Goal: Find contact information: Find contact information

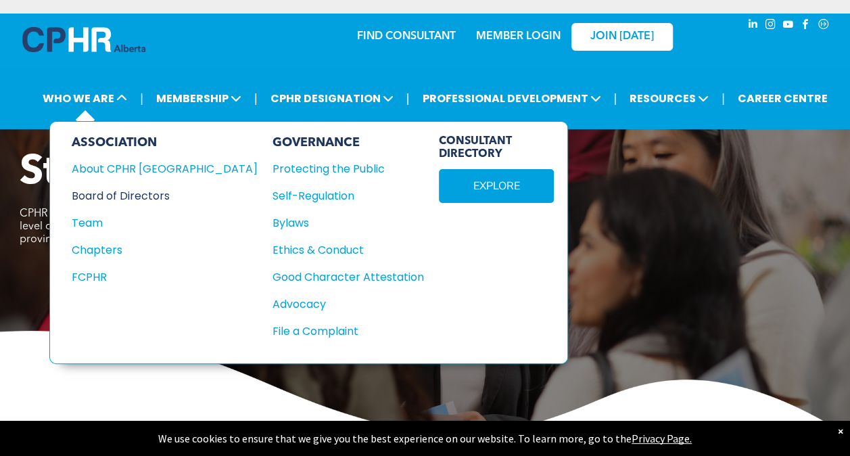
click at [131, 188] on div "Board of Directors" at bounding box center [156, 195] width 168 height 17
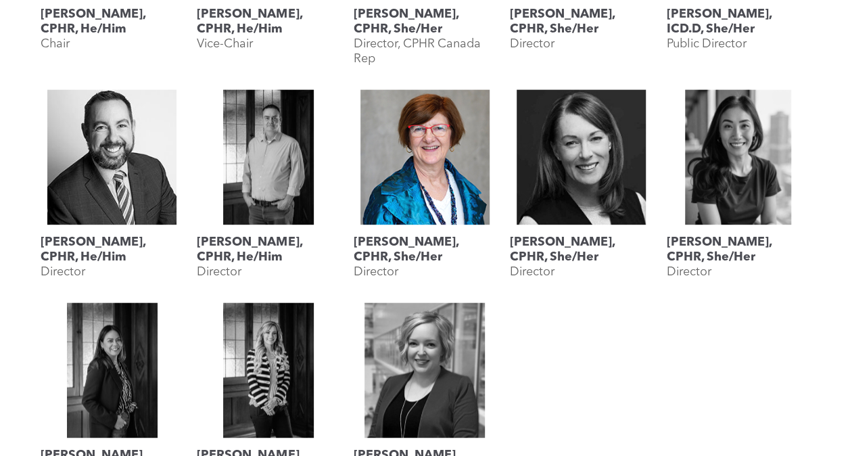
scroll to position [879, 0]
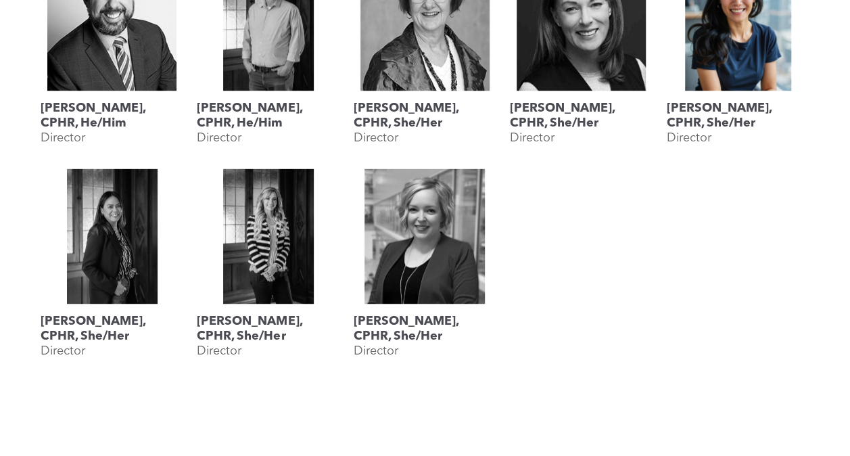
click at [764, 49] on link "Rebecca Lee, CPHR, She/Her" at bounding box center [737, 22] width 143 height 135
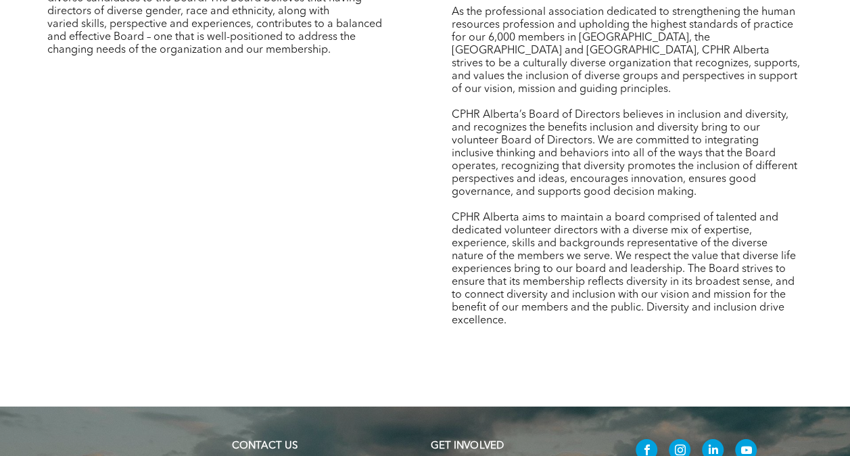
scroll to position [2291, 0]
